Goal: Task Accomplishment & Management: Manage account settings

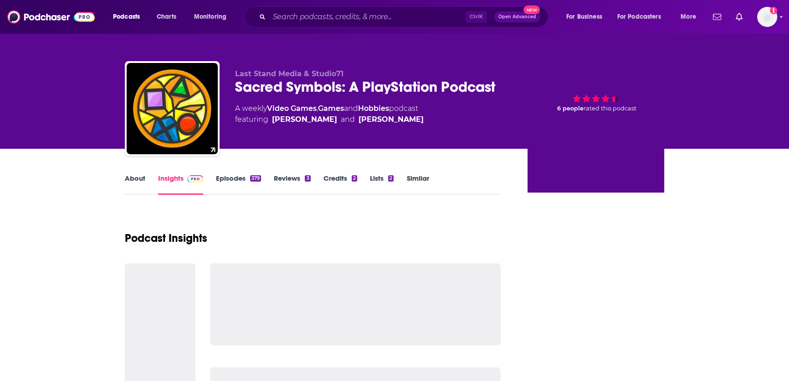
click at [360, 15] on input "Search podcasts, credits, & more..." at bounding box center [367, 17] width 196 height 15
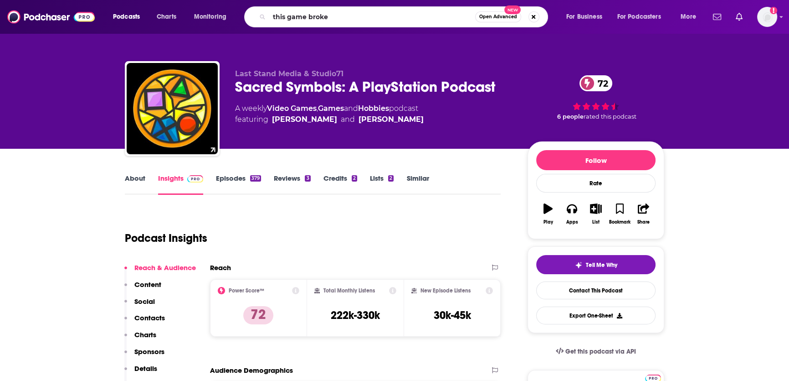
type input "this game broken"
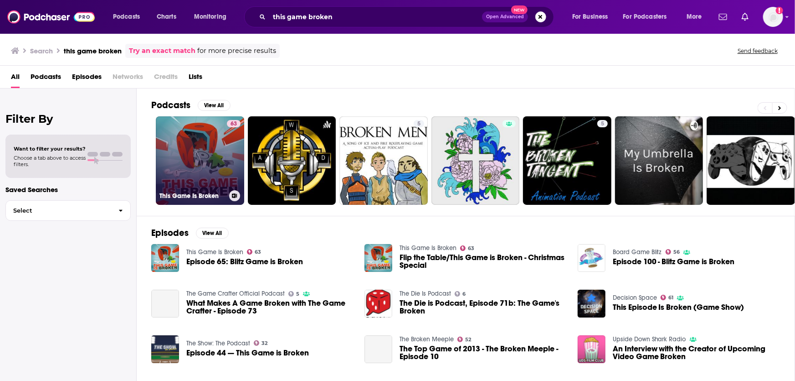
click at [201, 165] on link "63 This Game Is Broken" at bounding box center [200, 160] width 88 height 88
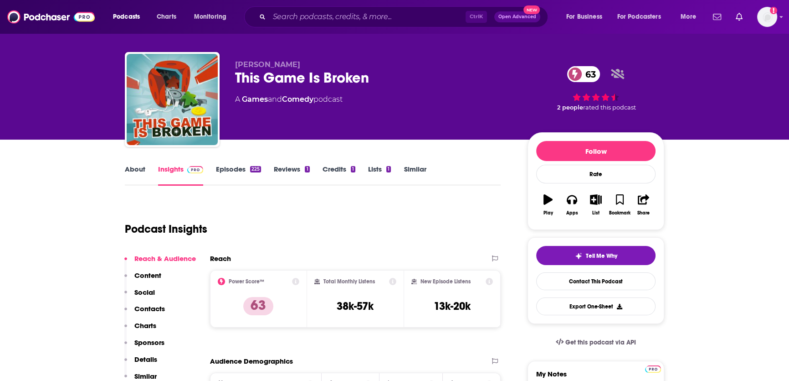
scroll to position [9, 0]
click at [138, 170] on link "About" at bounding box center [135, 175] width 21 height 21
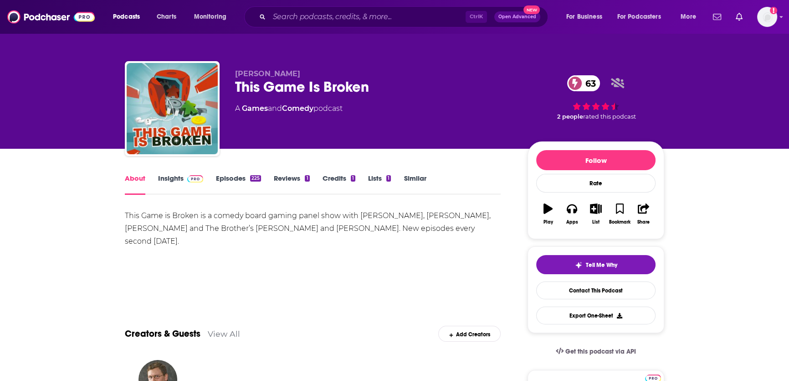
click at [180, 180] on link "Insights" at bounding box center [180, 184] width 45 height 21
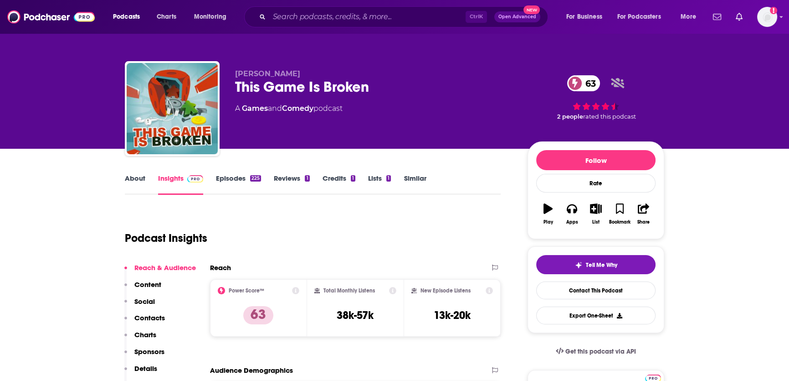
click at [139, 180] on link "About" at bounding box center [135, 184] width 21 height 21
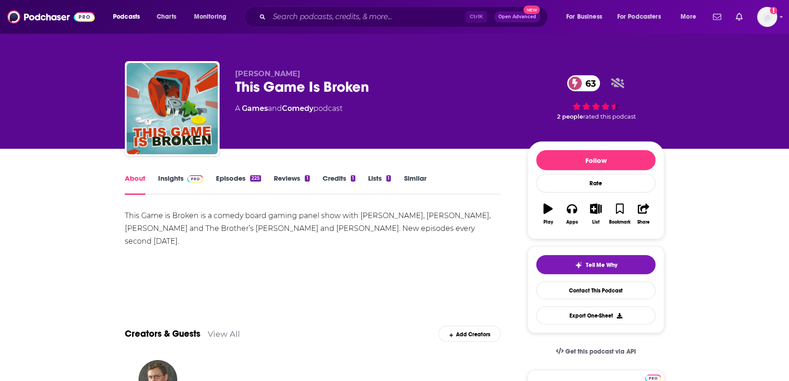
click at [169, 180] on link "Insights" at bounding box center [180, 184] width 45 height 21
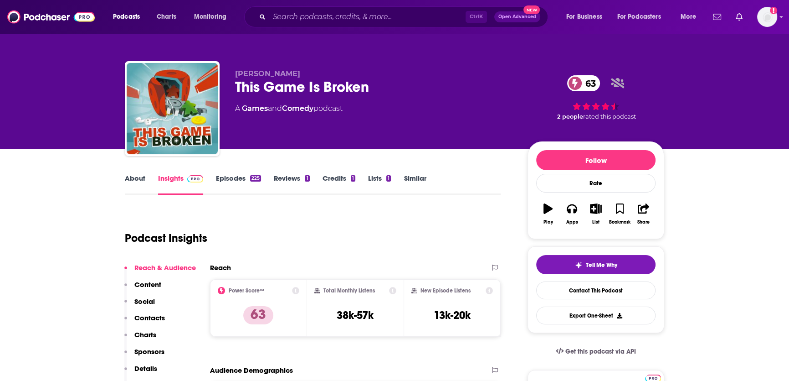
scroll to position [64, 0]
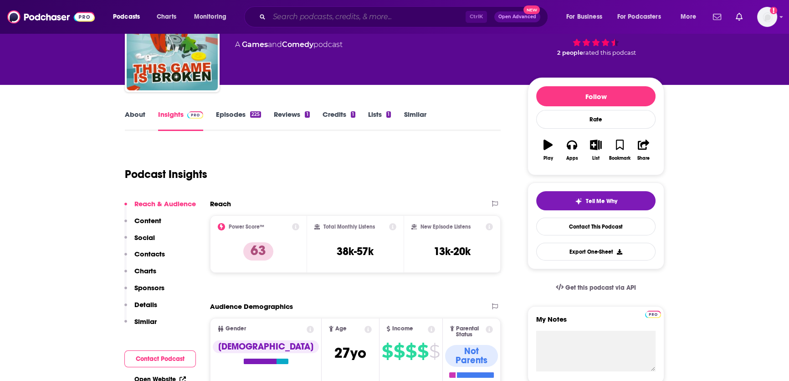
click at [293, 14] on input "Search podcasts, credits, & more..." at bounding box center [367, 17] width 196 height 15
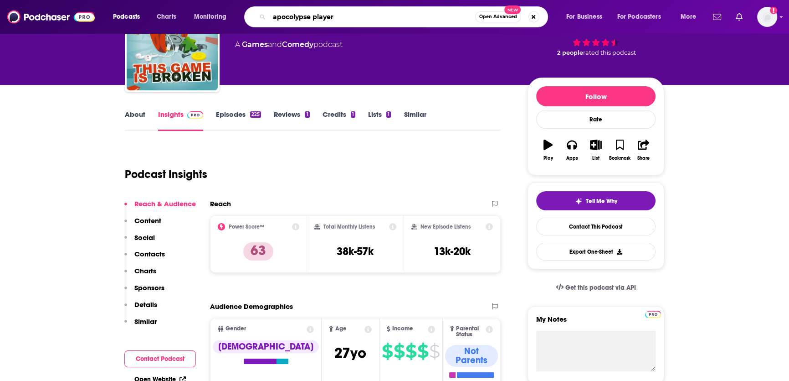
type input "apocolypse players"
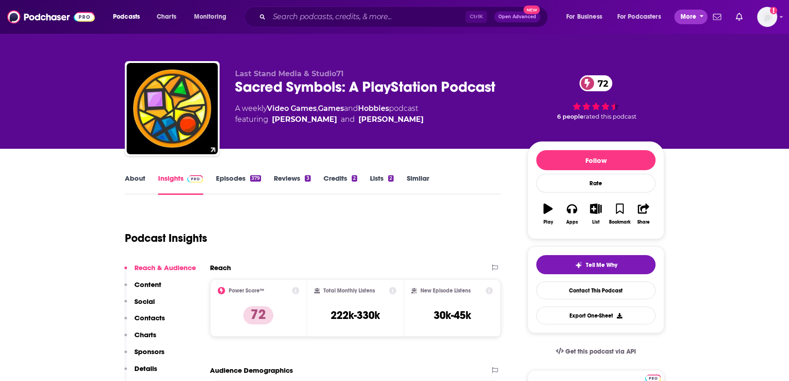
click at [702, 12] on icon "open menu" at bounding box center [702, 15] width 4 height 6
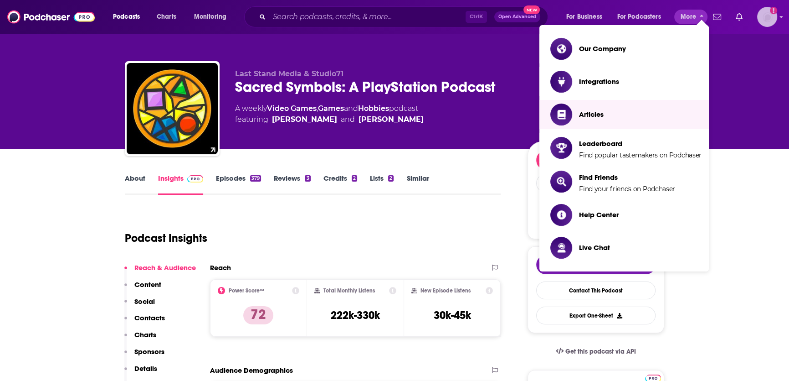
click at [780, 19] on div "Show profile menu" at bounding box center [782, 17] width 4 height 10
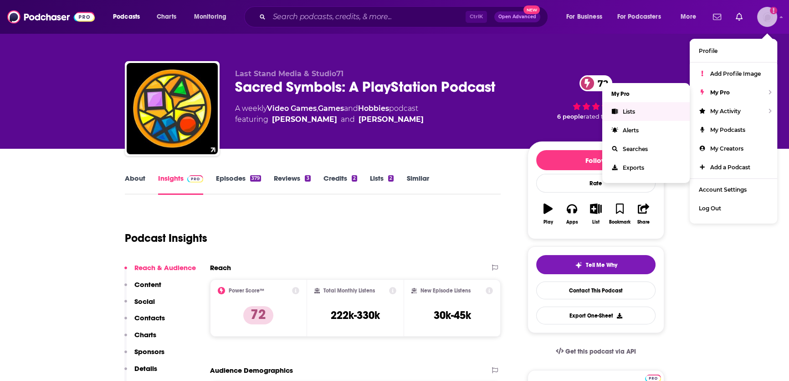
click at [646, 113] on link "Lists" at bounding box center [645, 111] width 87 height 19
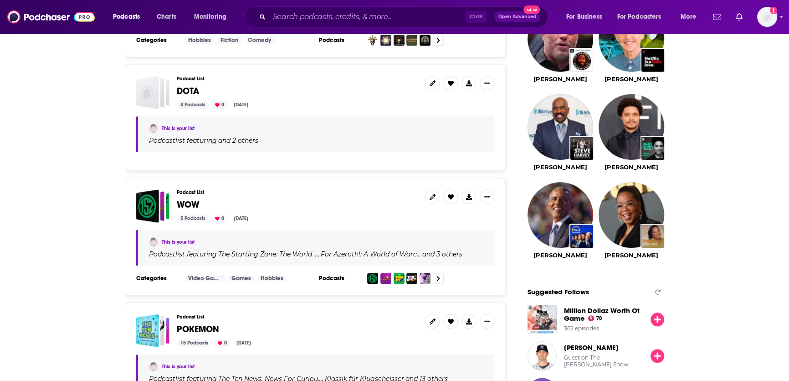
scroll to position [969, 0]
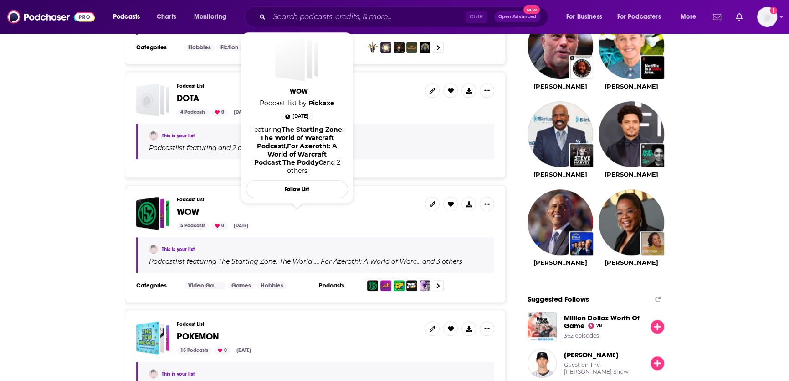
click at [188, 206] on span "WOW" at bounding box center [188, 211] width 22 height 11
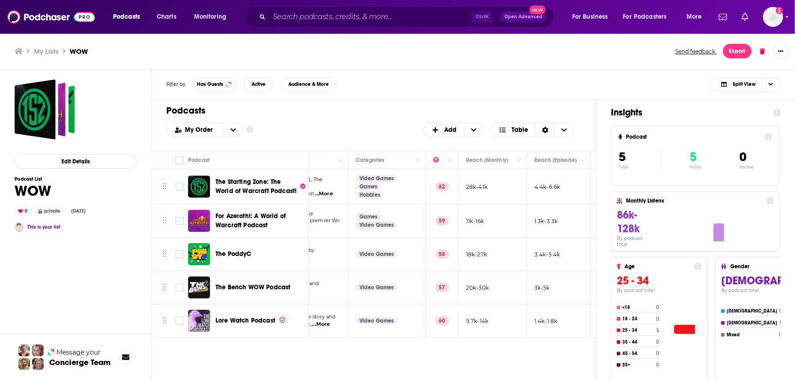
scroll to position [0, 129]
drag, startPoint x: 506, startPoint y: 163, endPoint x: 489, endPoint y: 160, distance: 17.1
click at [489, 160] on icon "Move" at bounding box center [491, 159] width 4 height 8
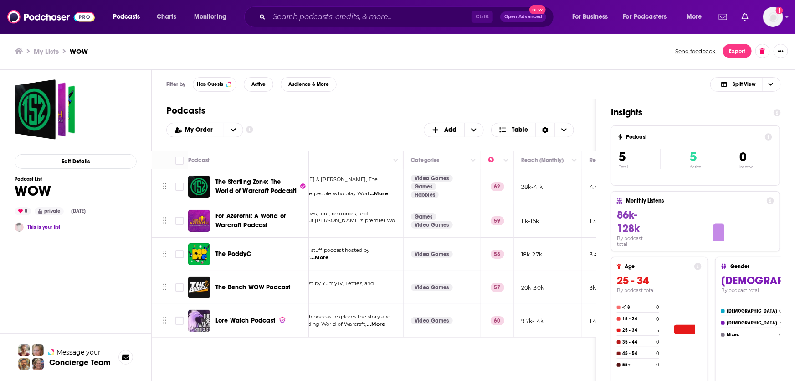
scroll to position [0, 0]
